Goal: Task Accomplishment & Management: Manage account settings

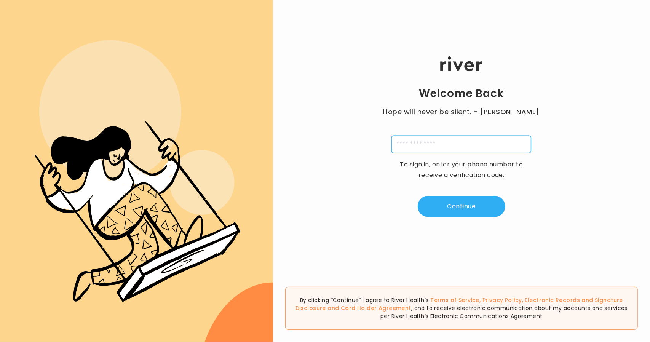
click at [408, 148] on input "tel" at bounding box center [461, 145] width 140 height 18
type input "**********"
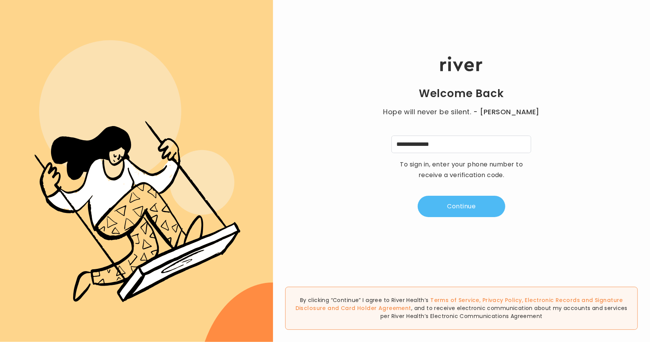
click at [495, 198] on button "Continue" at bounding box center [462, 206] width 88 height 21
click at [423, 139] on input "tel" at bounding box center [424, 145] width 18 height 18
type input "*"
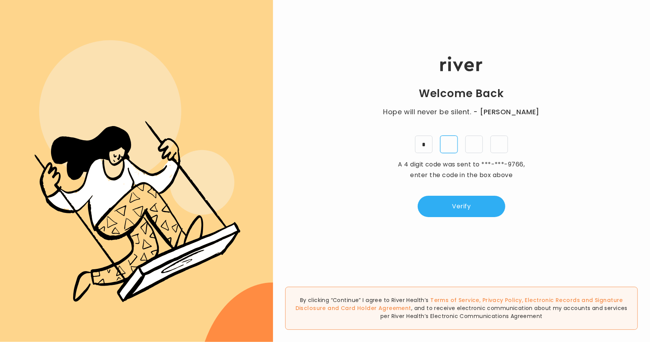
type input "*"
click at [449, 217] on div "Welcome Back Hope will never be silent. - [PERSON_NAME] * * * * A 4 digit code …" at bounding box center [461, 136] width 377 height 205
click at [447, 211] on button "Verify" at bounding box center [462, 206] width 88 height 21
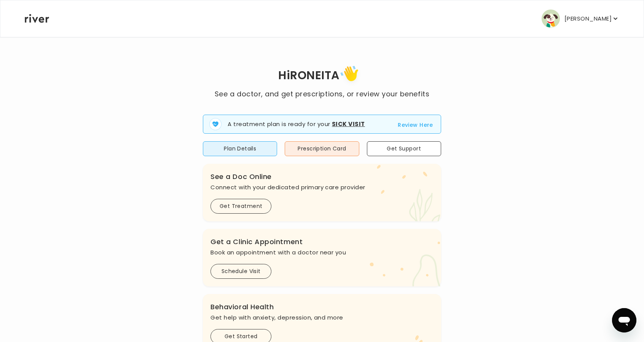
click at [566, 19] on p "[PERSON_NAME]" at bounding box center [588, 18] width 47 height 11
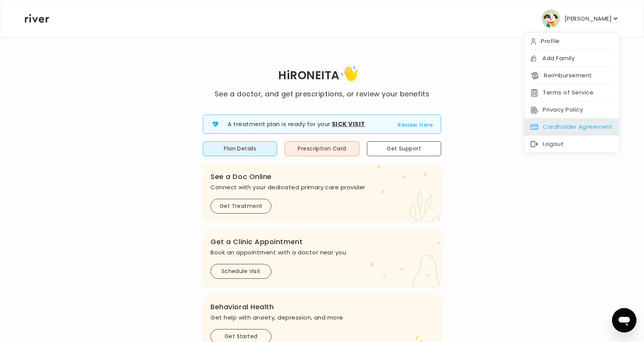
click at [570, 126] on div "Cardholder Agreement" at bounding box center [572, 126] width 94 height 17
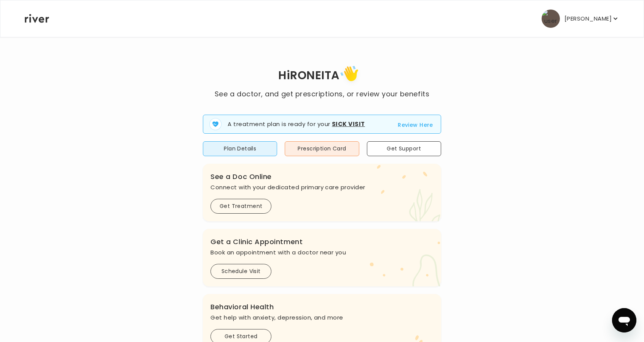
click at [565, 20] on p "[PERSON_NAME]" at bounding box center [588, 18] width 47 height 11
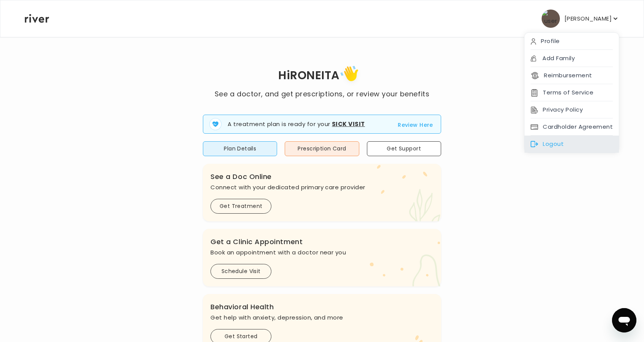
click at [563, 147] on div "Logout" at bounding box center [572, 144] width 94 height 17
